Goal: Task Accomplishment & Management: Complete application form

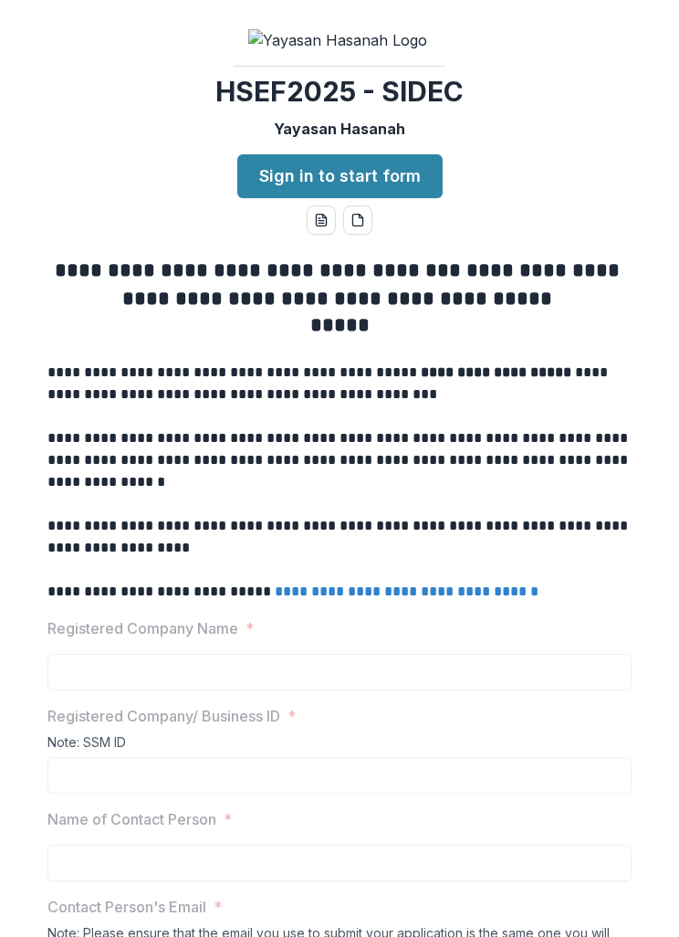
click at [366, 156] on link "Sign in to start form" at bounding box center [339, 176] width 205 height 44
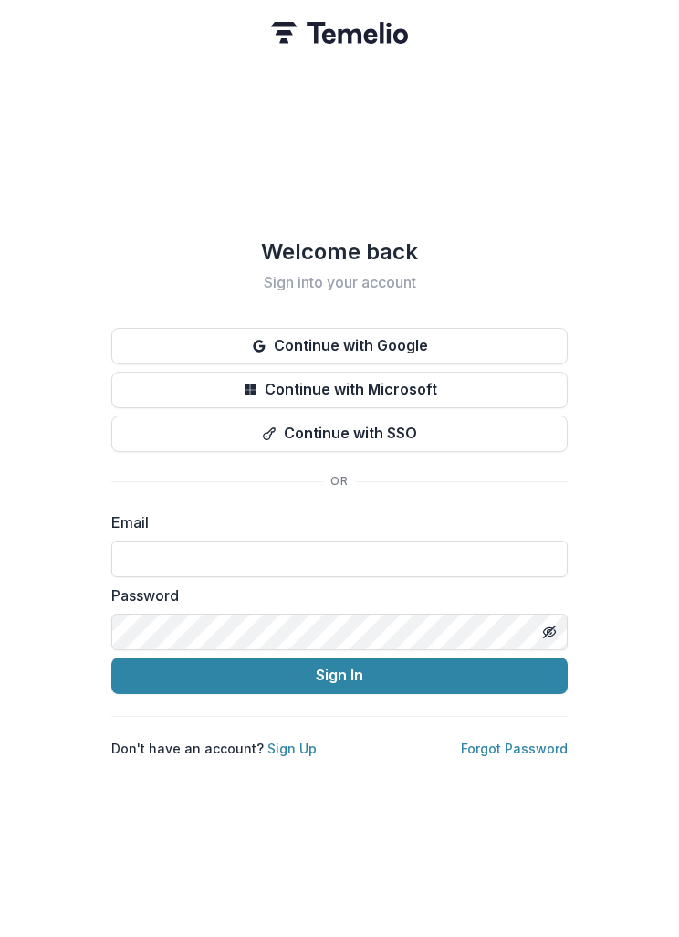
click at [423, 340] on button "Continue with Google" at bounding box center [339, 346] width 456 height 37
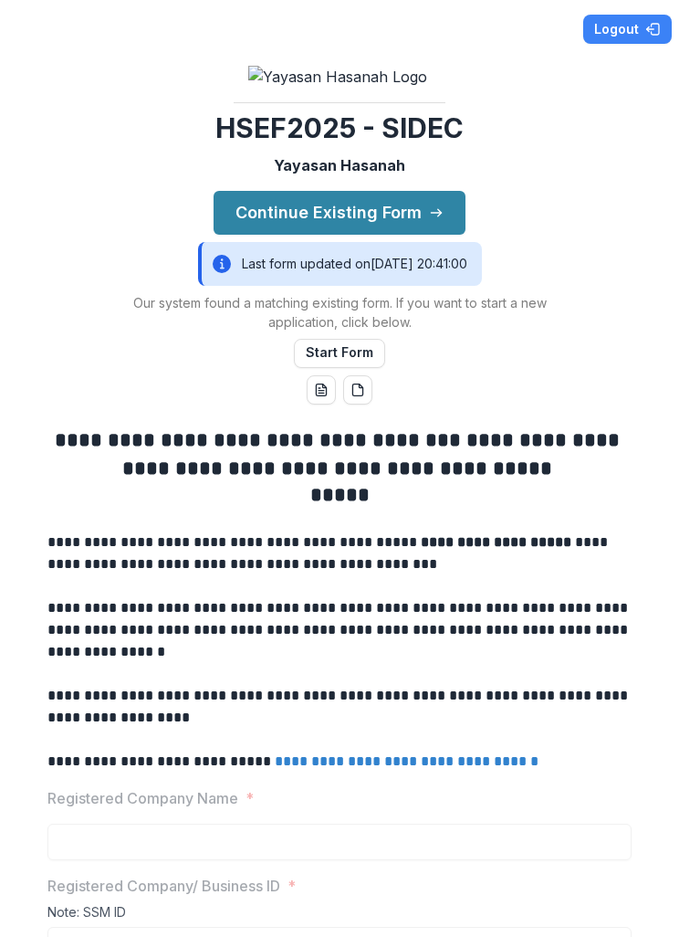
click at [416, 191] on button "Continue Existing Form" at bounding box center [340, 213] width 252 height 44
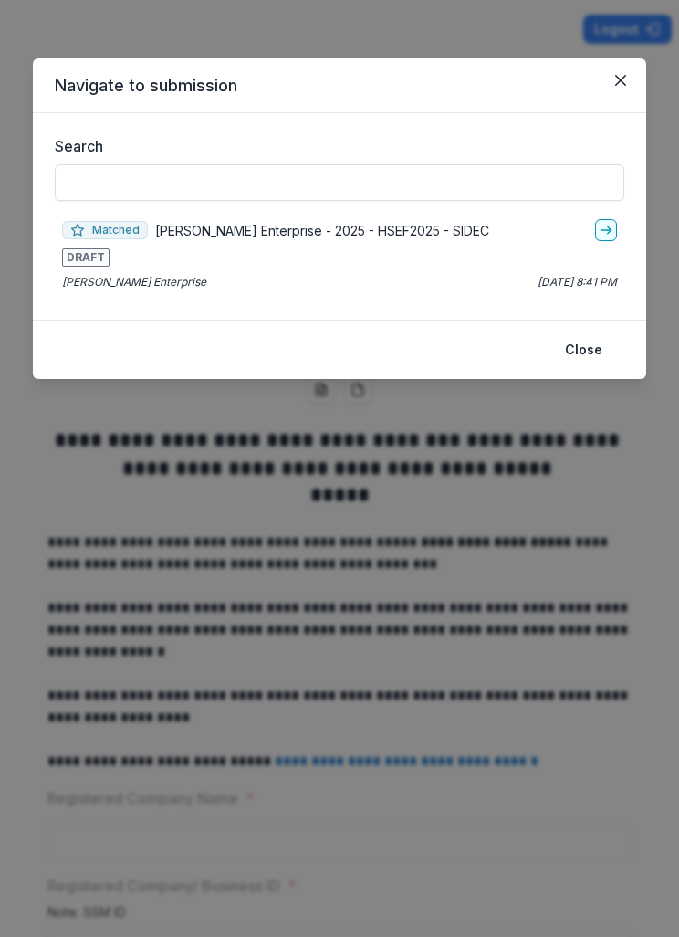
click at [252, 230] on p "[PERSON_NAME] Enterprise - 2025 - HSEF2025 - SIDEC" at bounding box center [322, 230] width 334 height 19
click at [610, 231] on polyline "go-to" at bounding box center [610, 229] width 4 height 7
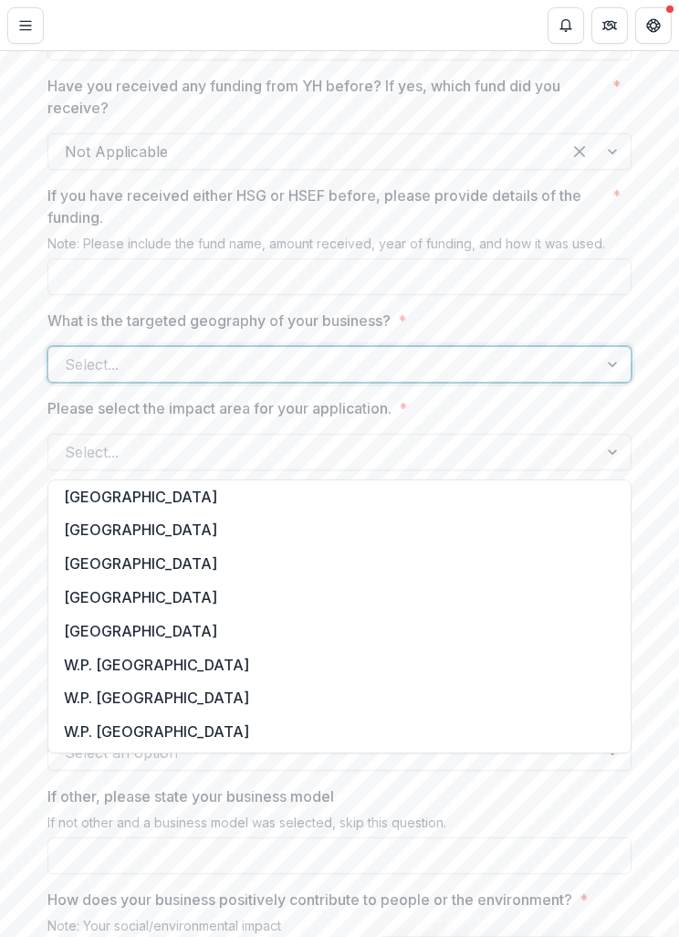
scroll to position [273, 0]
click at [121, 594] on div "[GEOGRAPHIC_DATA]" at bounding box center [339, 598] width 575 height 34
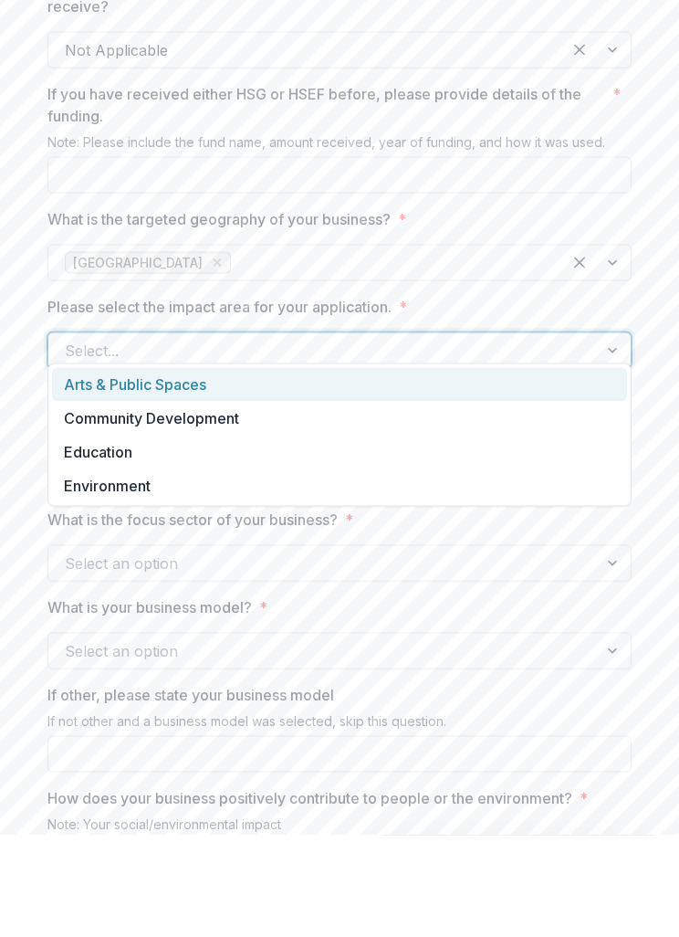
click at [237, 503] on div "Community Development" at bounding box center [339, 520] width 575 height 34
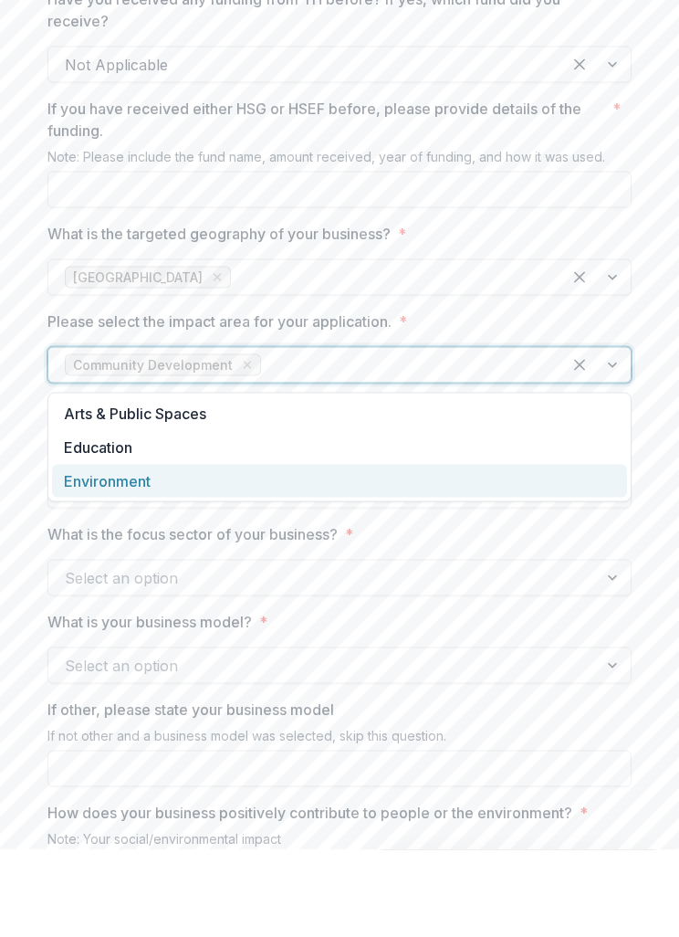
click at [152, 551] on div "Environment" at bounding box center [339, 568] width 575 height 34
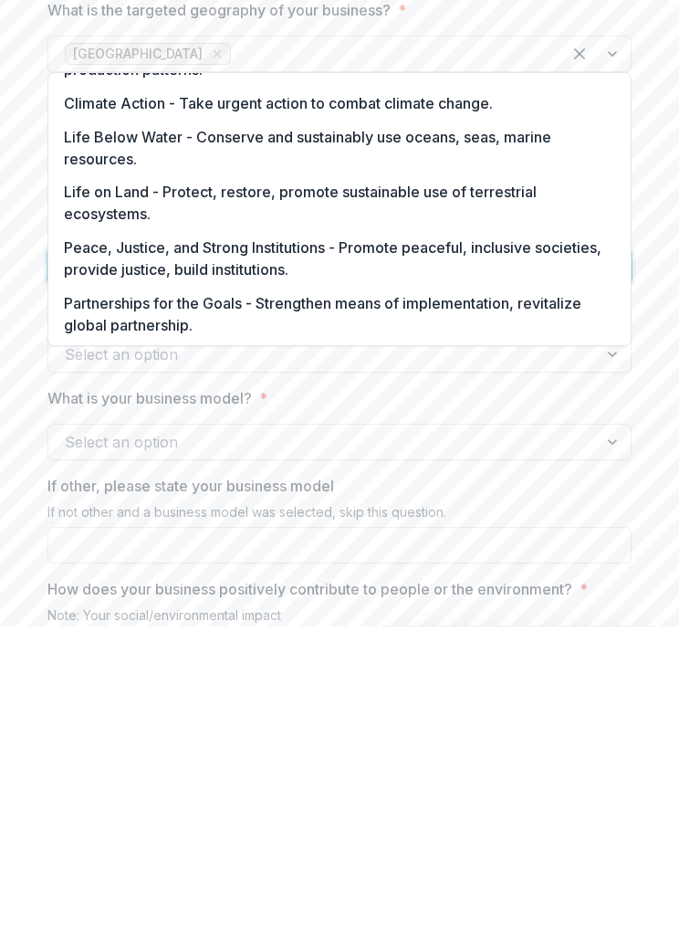
scroll to position [591, 0]
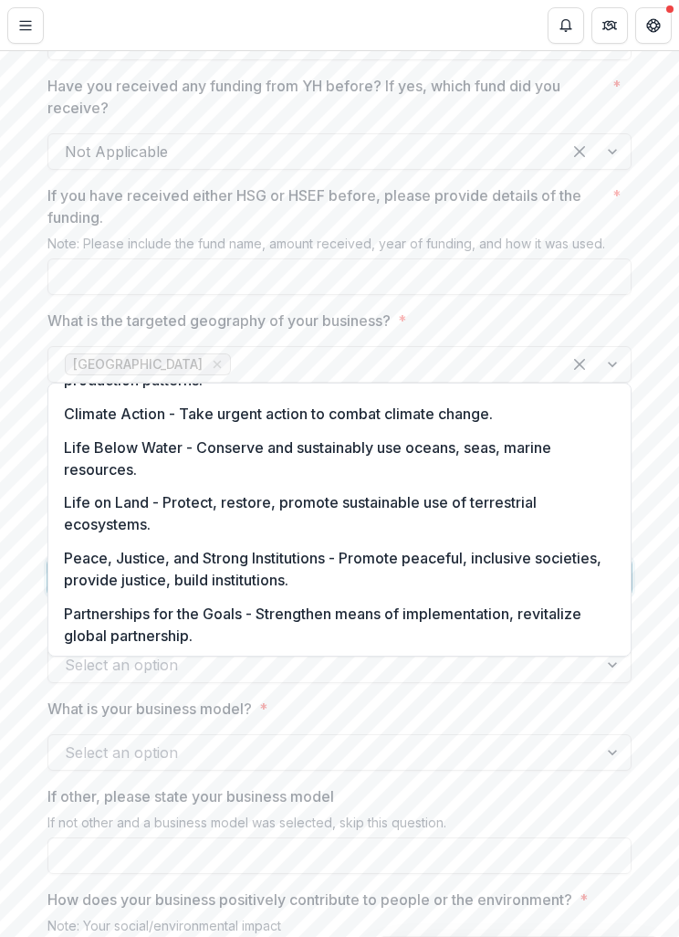
click at [31, 713] on div "**********" at bounding box center [339, 881] width 679 height 3675
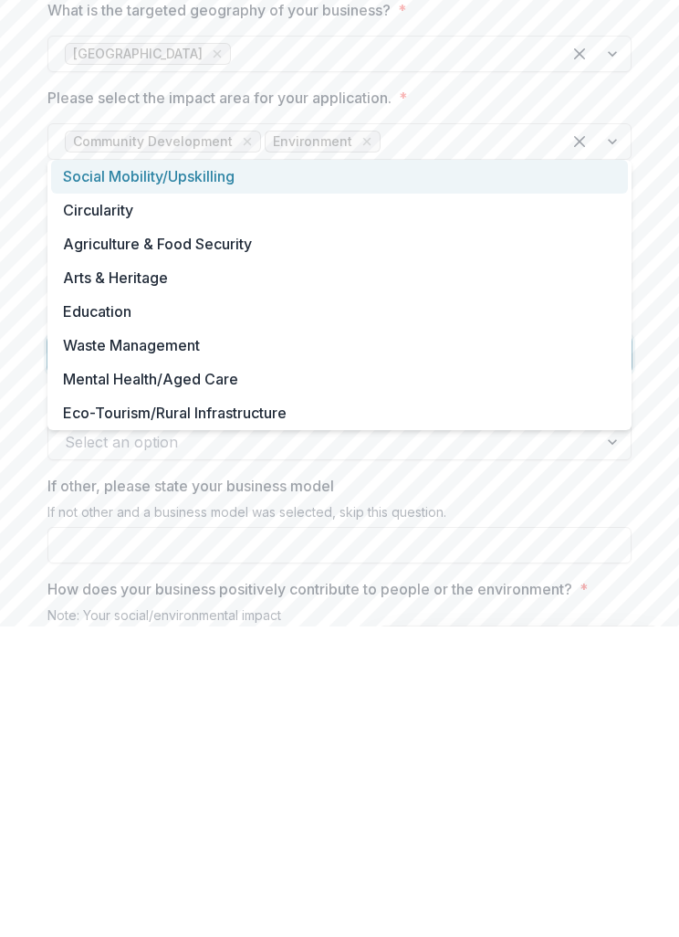
scroll to position [0, 0]
click at [112, 470] on div "Social Mobility/Upskilling" at bounding box center [339, 487] width 577 height 34
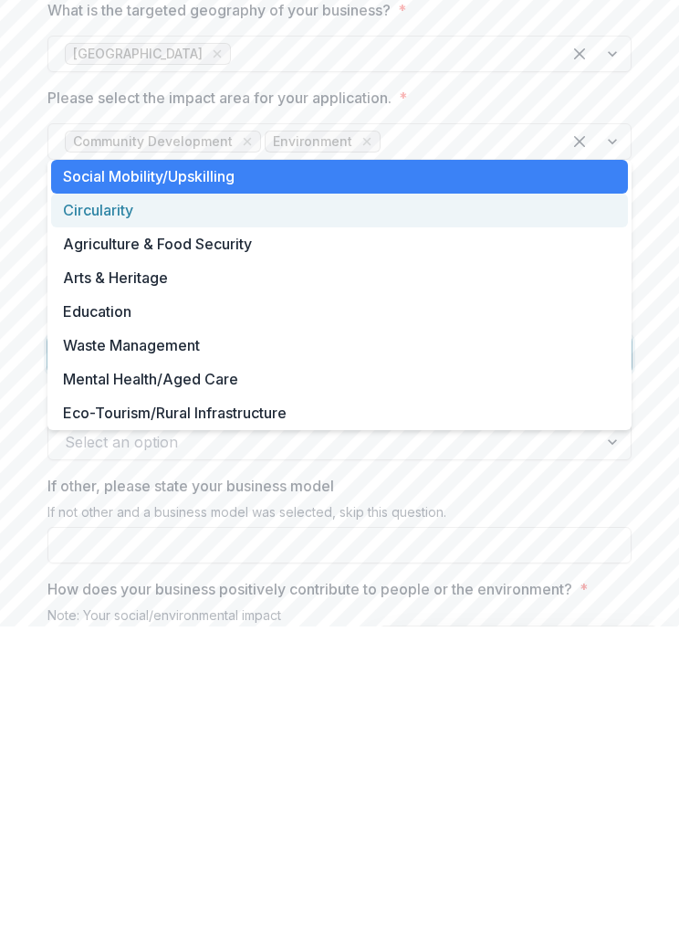
click at [113, 504] on div "Circularity" at bounding box center [339, 521] width 577 height 34
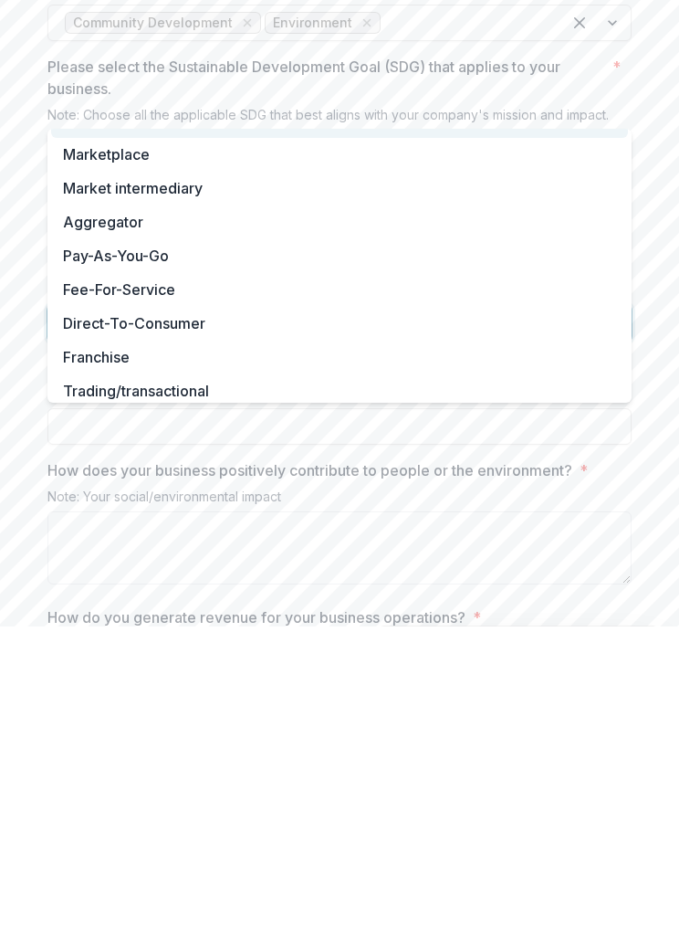
scroll to position [18, 0]
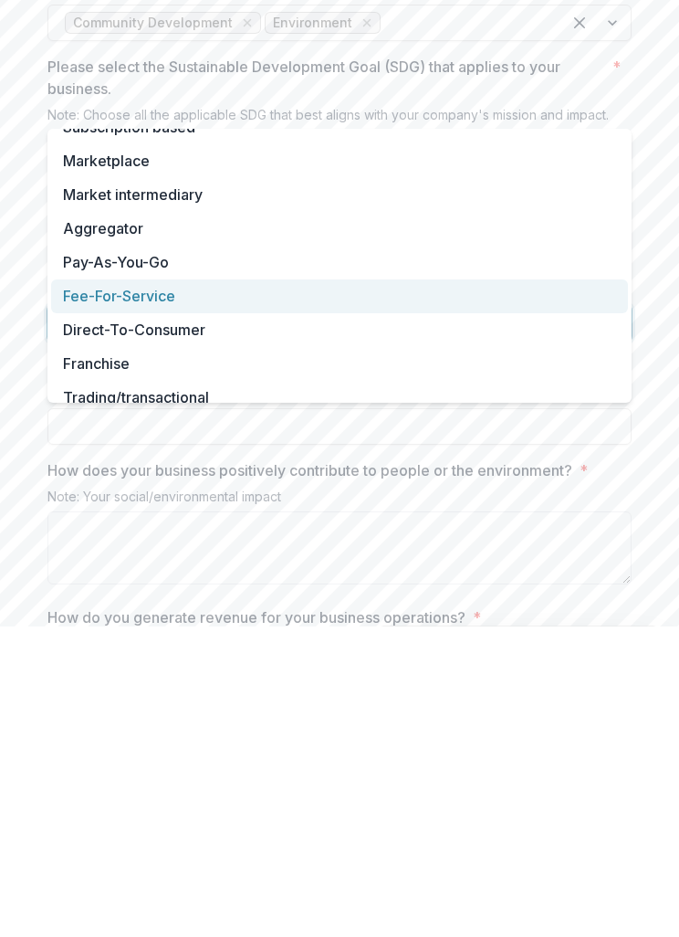
click at [209, 590] on div "Fee-For-Service" at bounding box center [339, 607] width 577 height 34
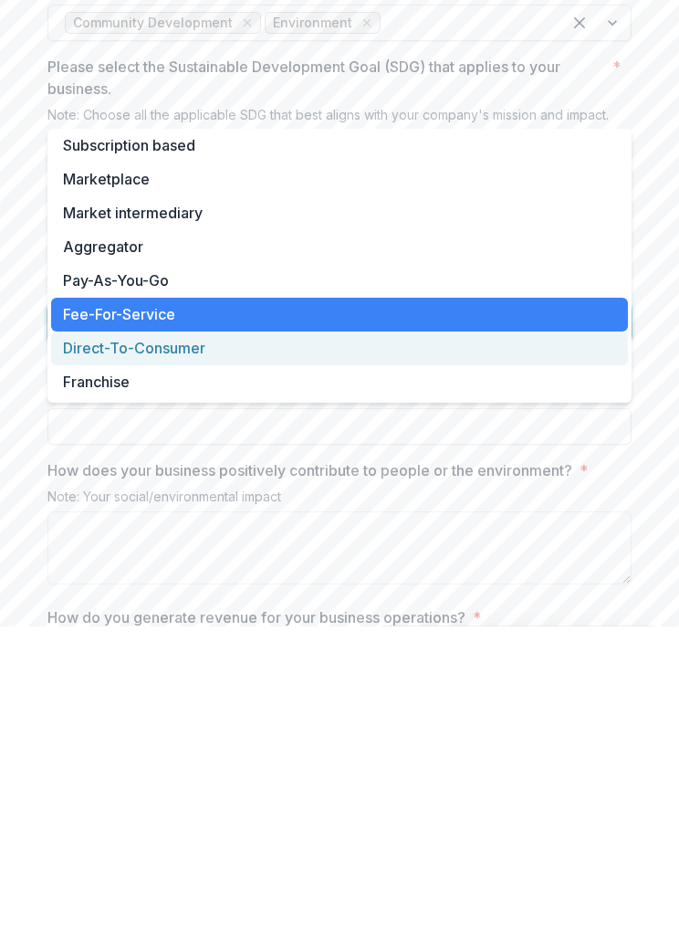
click at [177, 642] on div "Direct-To-Consumer" at bounding box center [339, 659] width 577 height 34
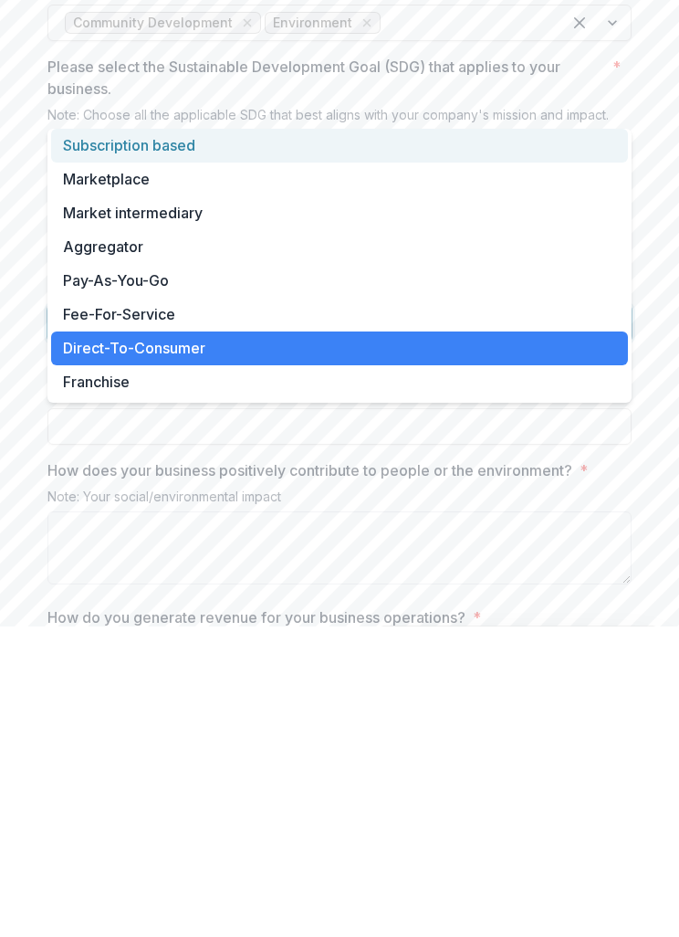
click at [668, 487] on div "**********" at bounding box center [339, 762] width 679 height 3675
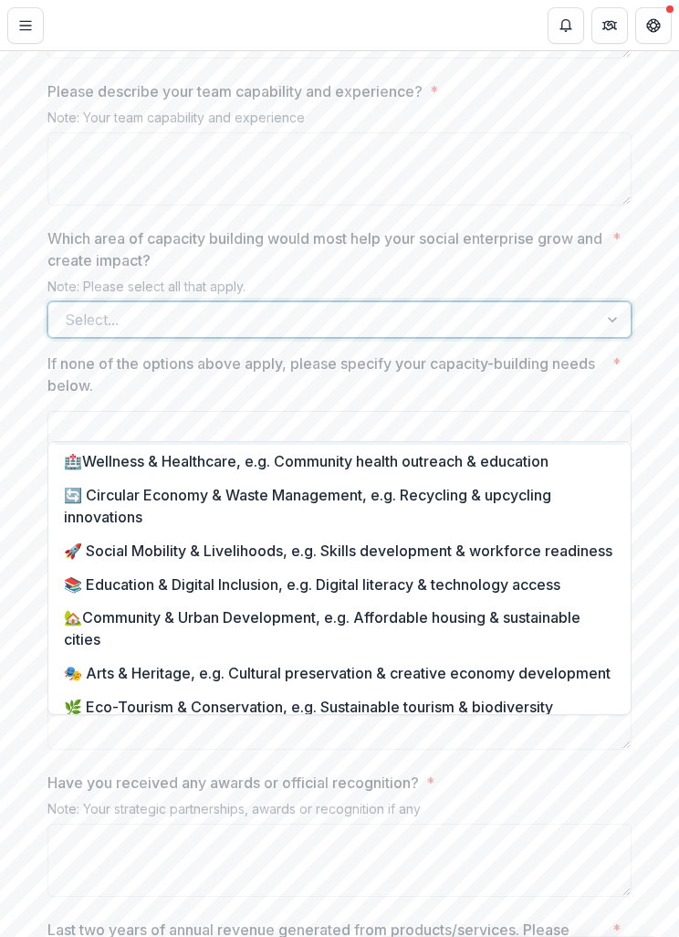
scroll to position [55, 0]
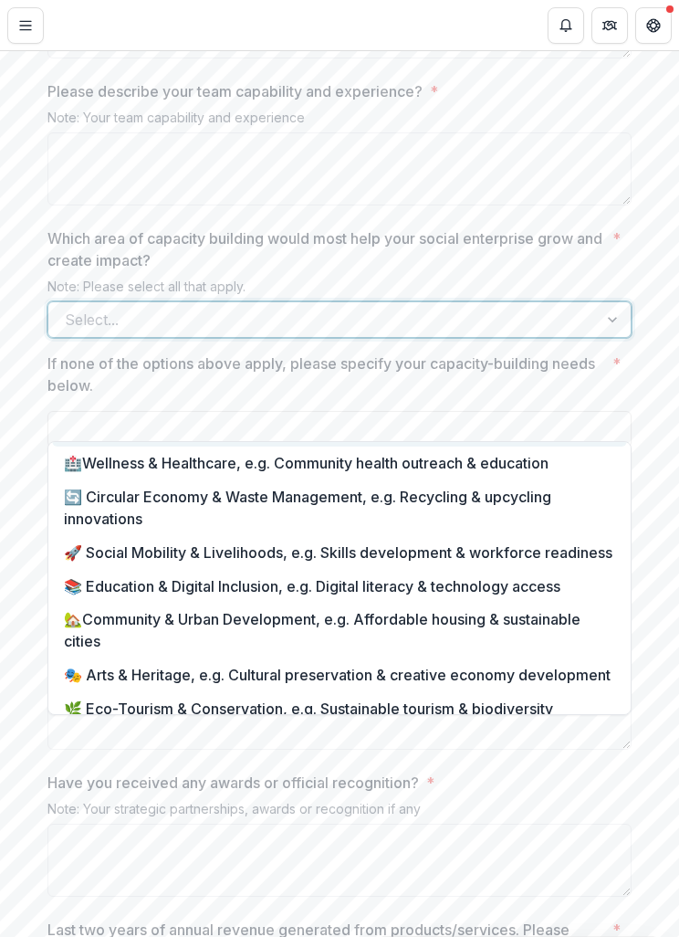
click at [488, 511] on div "🔄 Circular Economy & Waste Management, e.g. Recycling & upcycling innovations" at bounding box center [339, 508] width 575 height 56
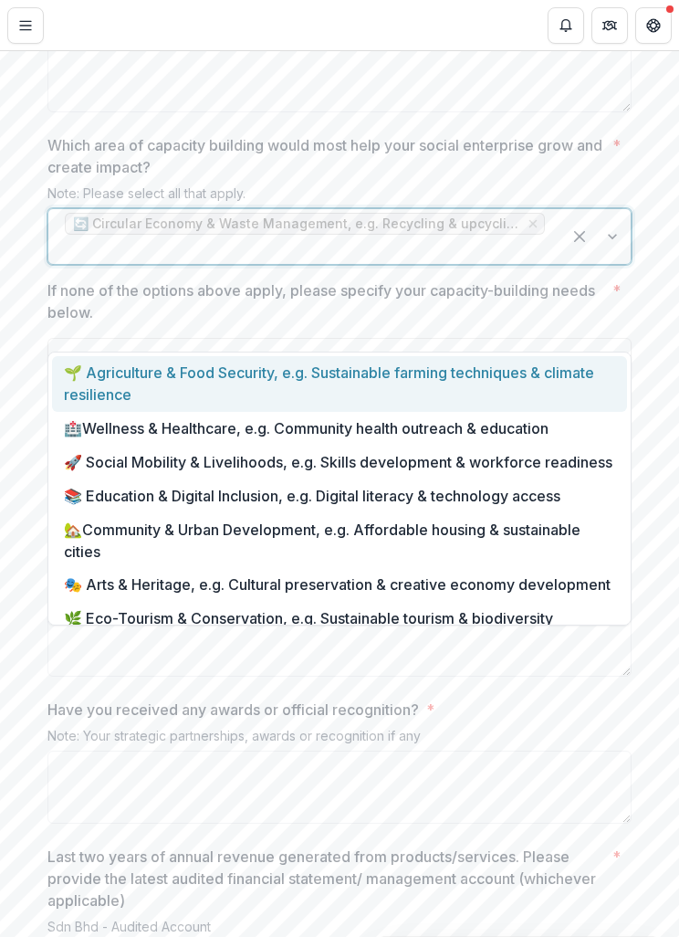
scroll to position [2747, 0]
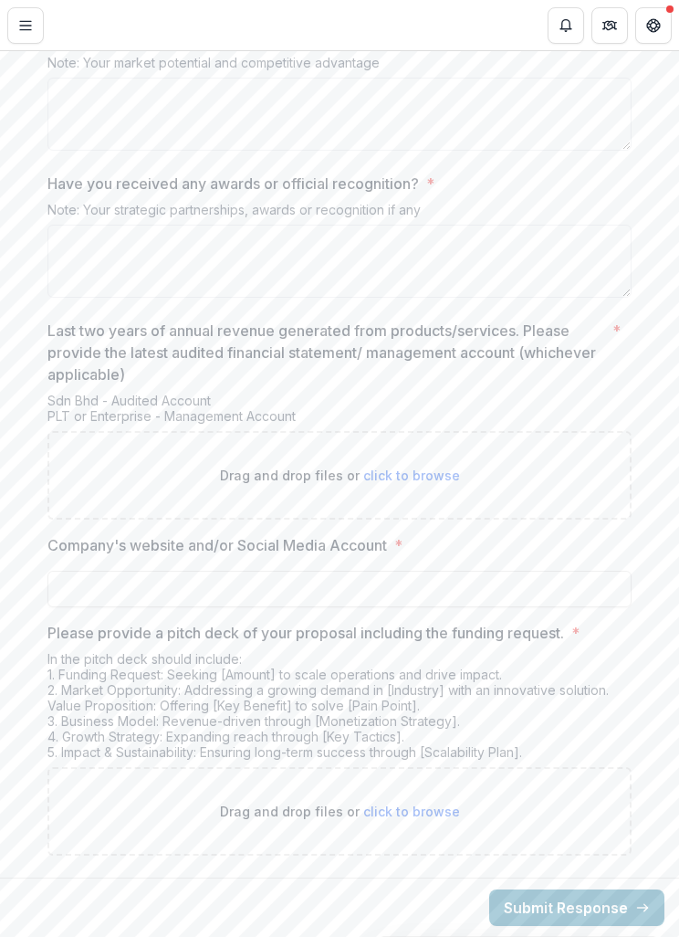
scroll to position [3271, 0]
